Goal: Task Accomplishment & Management: Use online tool/utility

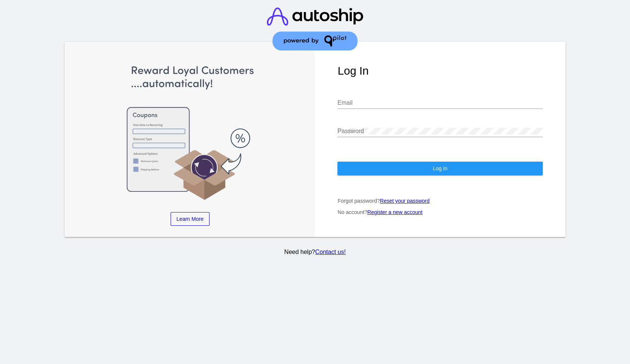
type input "[EMAIL_ADDRESS][DOMAIN_NAME]"
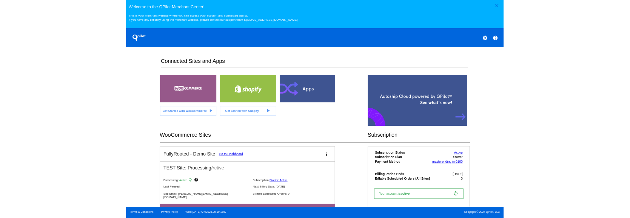
scroll to position [2, 0]
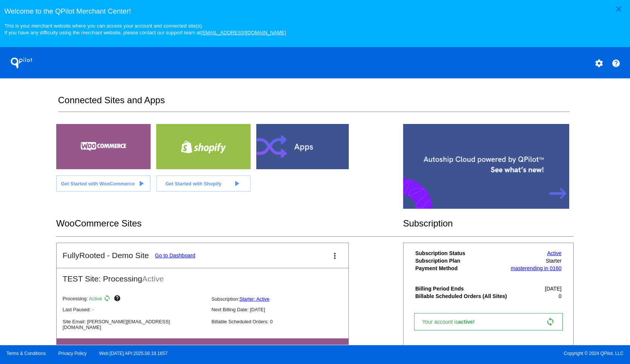
click at [175, 257] on link "Go to Dashboard" at bounding box center [175, 256] width 40 height 6
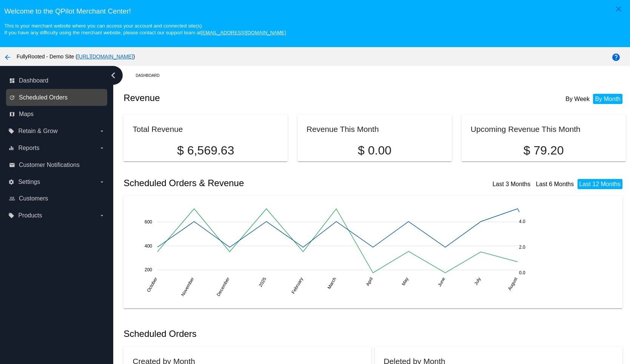
click at [48, 101] on span "Scheduled Orders" at bounding box center [43, 97] width 49 height 7
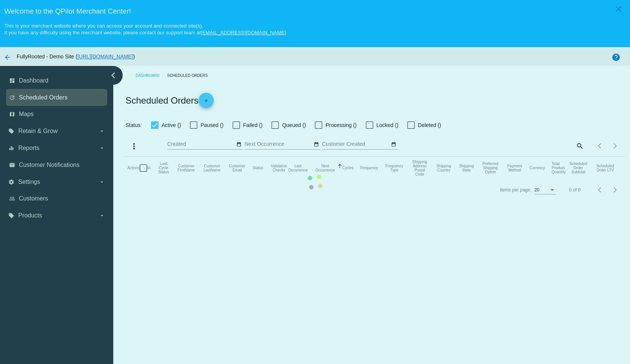
checkbox input "true"
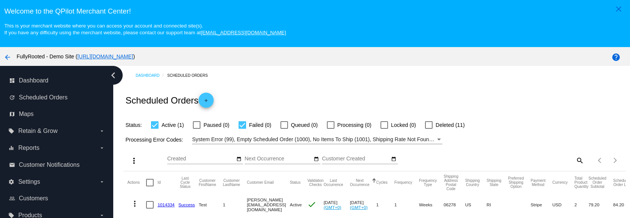
click at [294, 103] on div "Scheduled Orders add" at bounding box center [374, 100] width 502 height 30
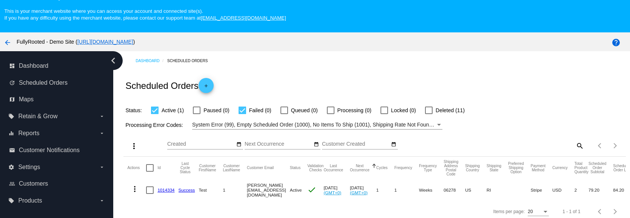
scroll to position [36, 0]
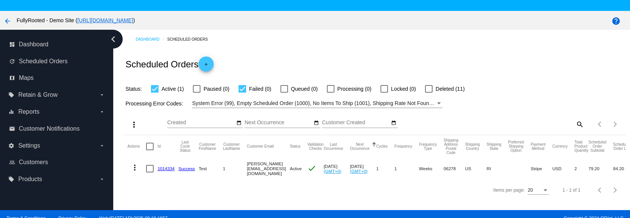
click at [133, 22] on link "[URL][DOMAIN_NAME]" at bounding box center [105, 20] width 56 height 6
